Goal: Information Seeking & Learning: Learn about a topic

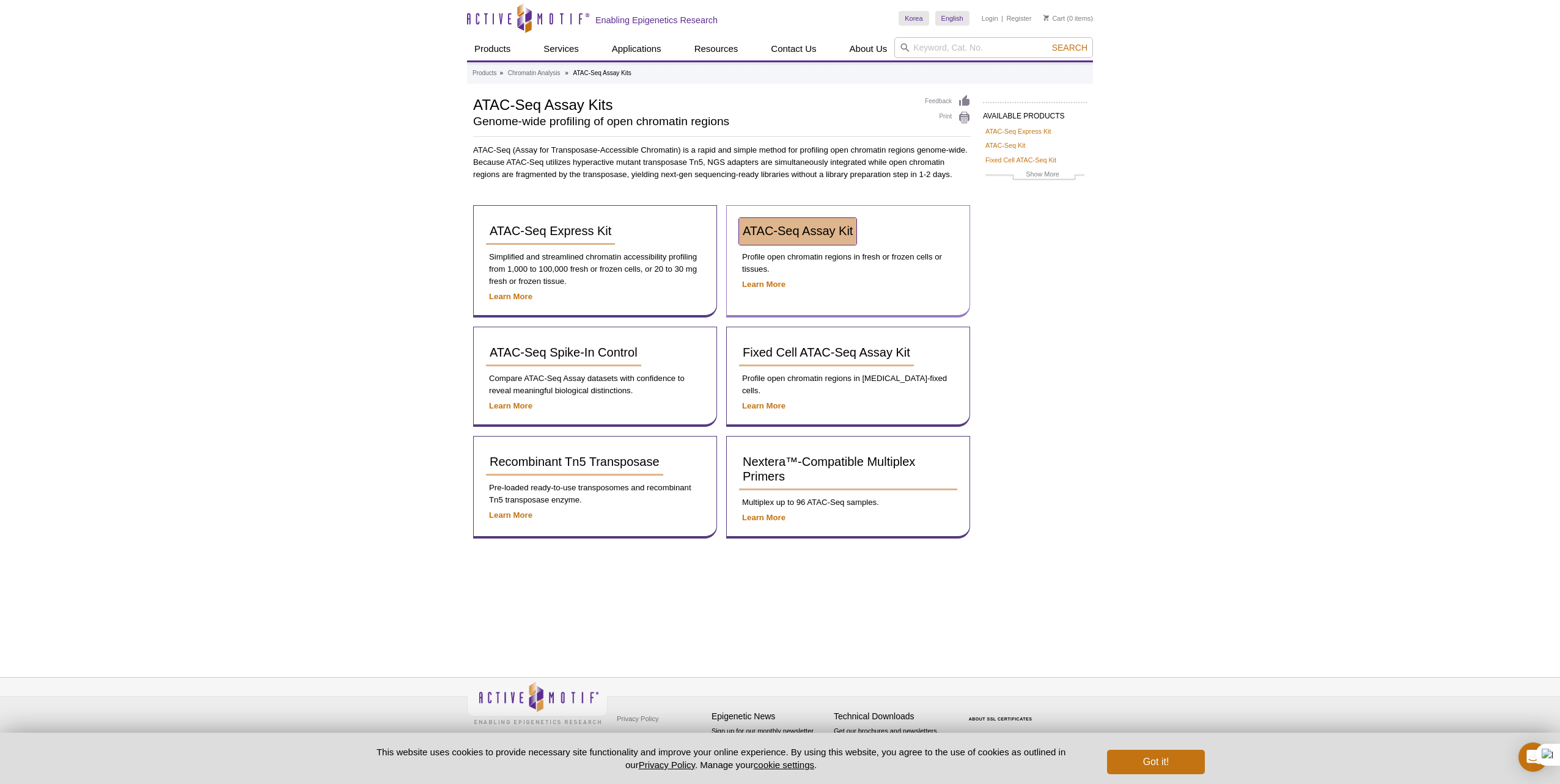
click at [777, 238] on link "ATAC-Seq Assay Kit" at bounding box center [797, 232] width 117 height 27
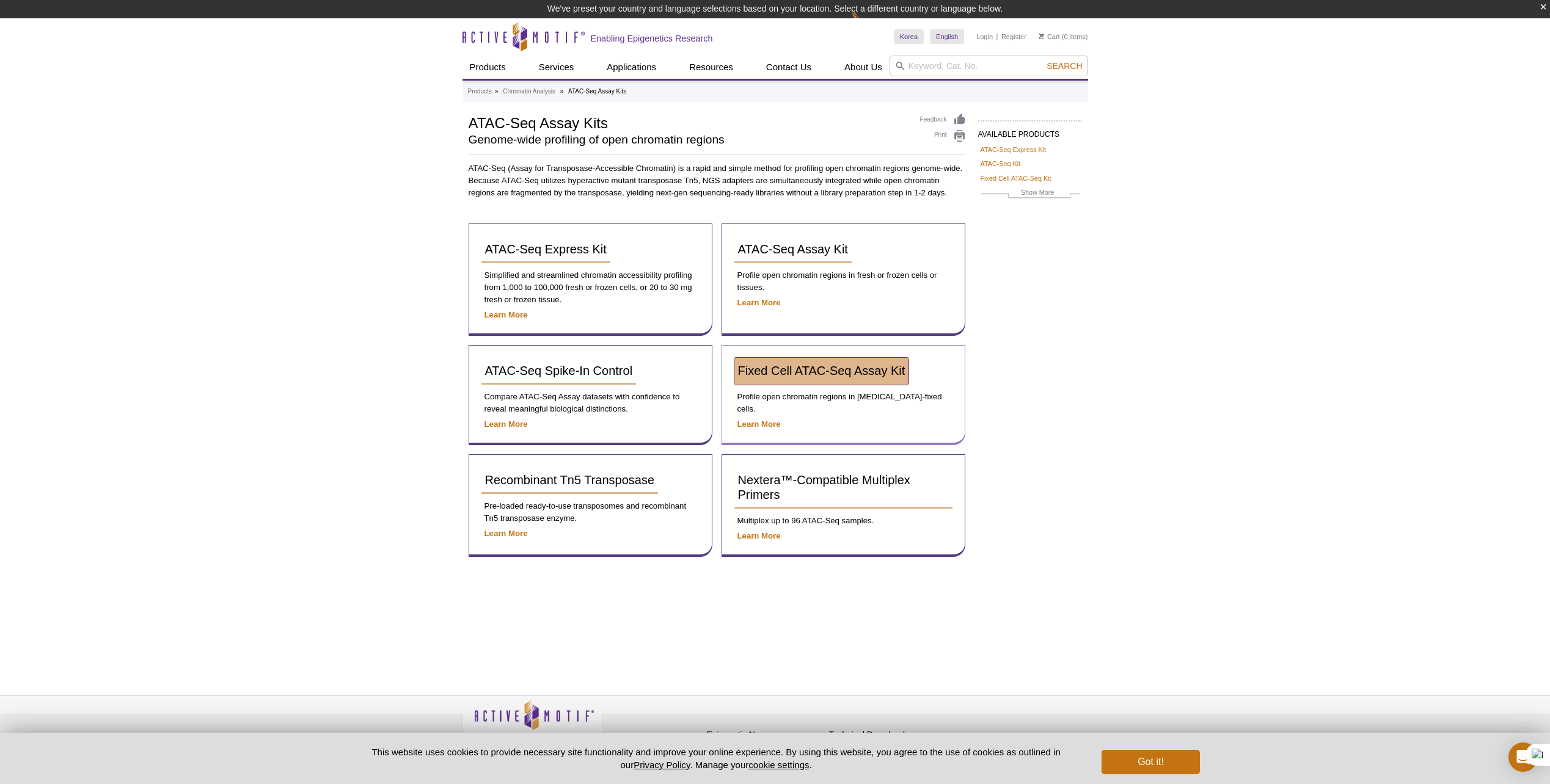
click at [834, 372] on span "Fixed Cell ATAC-Seq Assay Kit" at bounding box center [822, 370] width 168 height 13
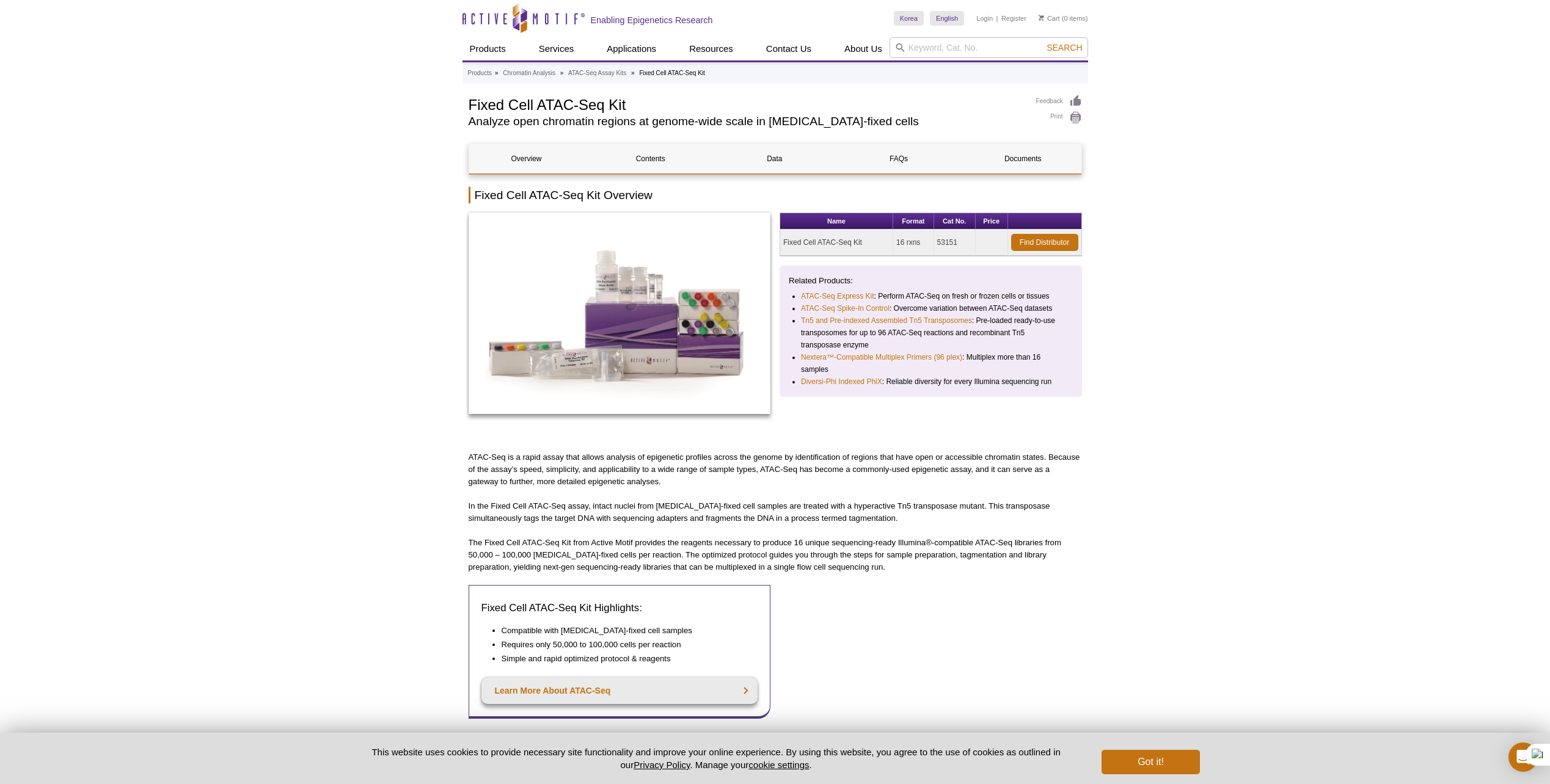
drag, startPoint x: 872, startPoint y: 241, endPoint x: 781, endPoint y: 241, distance: 91.0
click at [781, 241] on td "Fixed Cell ATAC-Seq Kit" at bounding box center [837, 242] width 113 height 26
click at [920, 265] on div "Name Format Cat No. Price Fixed Cell ATAC-Seq Kit 16 rxns 53151 Find Distributo…" at bounding box center [931, 320] width 303 height 215
drag, startPoint x: 870, startPoint y: 244, endPoint x: 783, endPoint y: 244, distance: 87.0
click at [783, 244] on td "Fixed Cell ATAC-Seq Kit" at bounding box center [837, 242] width 113 height 26
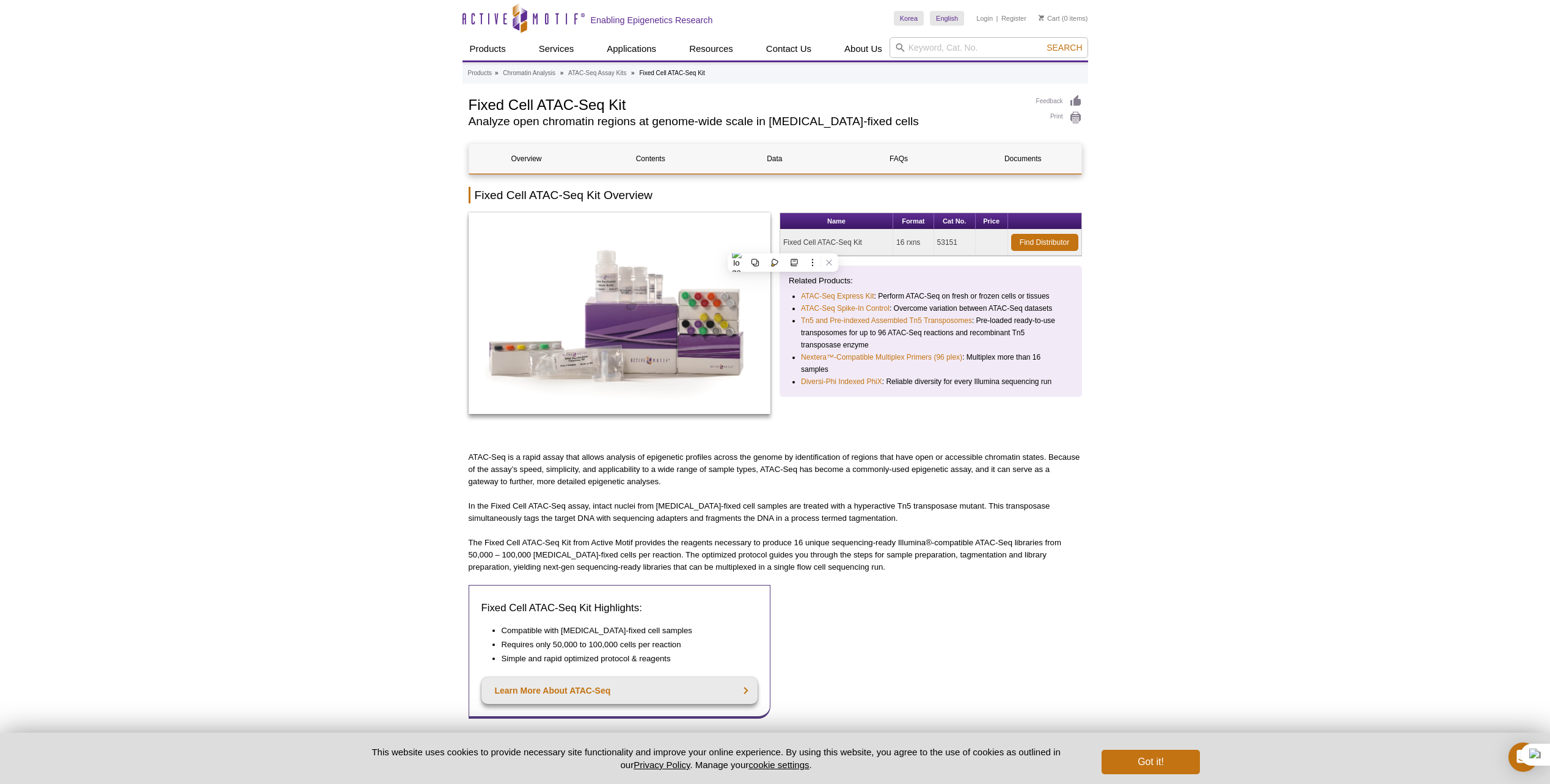
copy td "Fixed Cell ATAC-Seq Kit"
